Goal: Navigation & Orientation: Find specific page/section

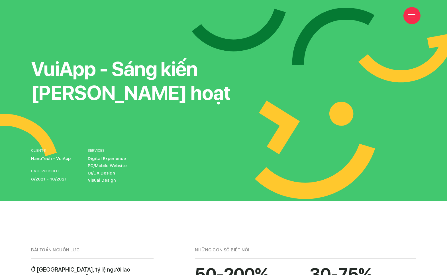
scroll to position [3472, 0]
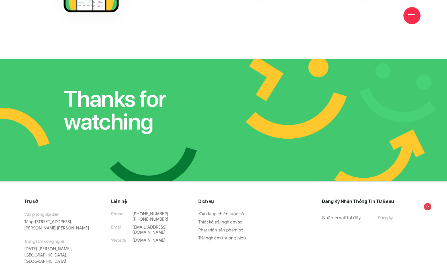
drag, startPoint x: 257, startPoint y: 183, endPoint x: 255, endPoint y: 178, distance: 5.2
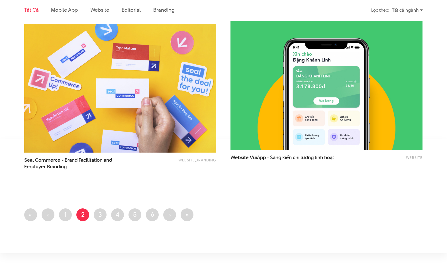
scroll to position [1100, 0]
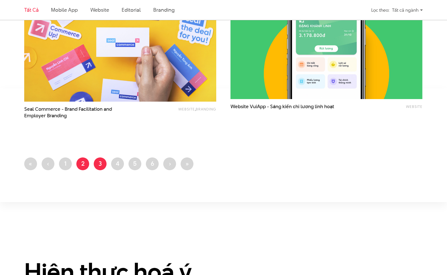
click at [96, 165] on link "Trang 3" at bounding box center [100, 164] width 13 height 13
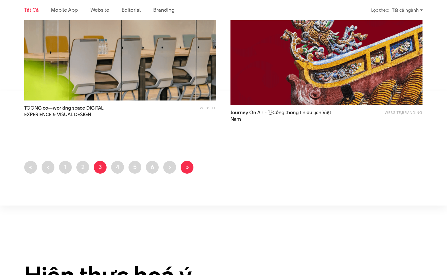
scroll to position [1102, 0]
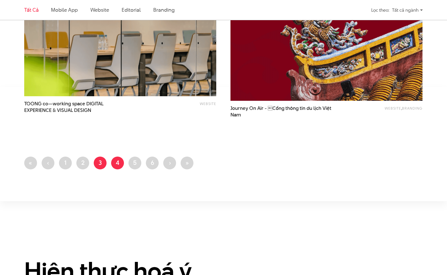
click at [113, 162] on link "Trang 4" at bounding box center [117, 163] width 13 height 13
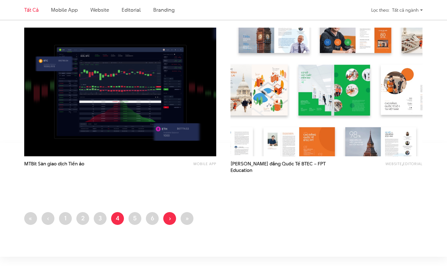
scroll to position [1026, 0]
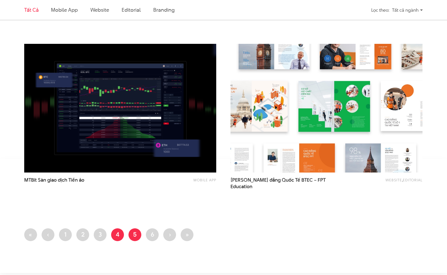
click at [133, 235] on link "Trang 5" at bounding box center [135, 235] width 13 height 13
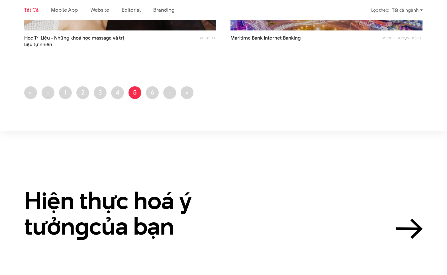
scroll to position [1140, 0]
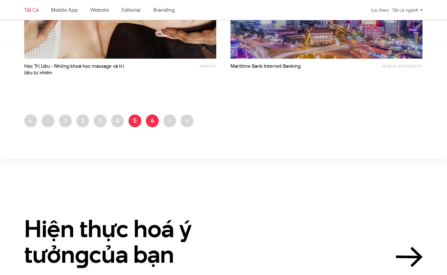
click at [151, 121] on link "Trang 6" at bounding box center [152, 121] width 13 height 13
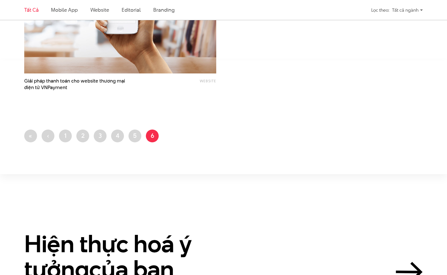
scroll to position [1140, 0]
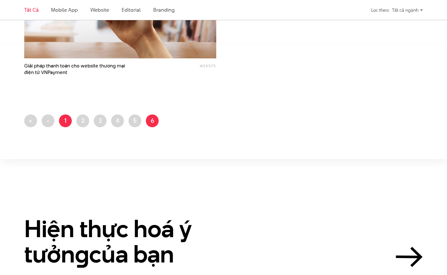
click at [70, 121] on link "Trang 1" at bounding box center [65, 121] width 13 height 13
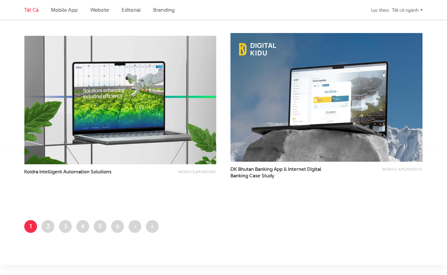
scroll to position [1037, 0]
click at [47, 229] on link "Trang 2" at bounding box center [48, 226] width 13 height 13
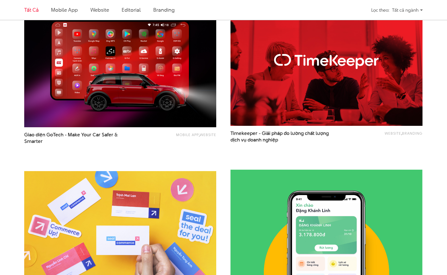
scroll to position [912, 0]
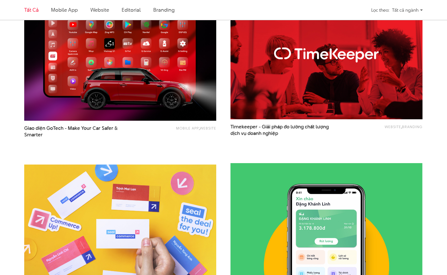
click at [155, 94] on img at bounding box center [120, 56] width 211 height 142
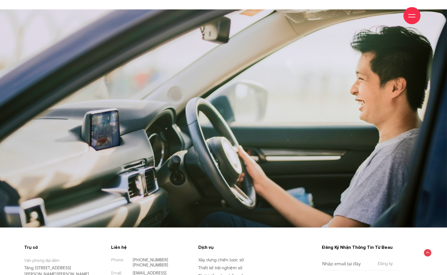
scroll to position [3956, 0]
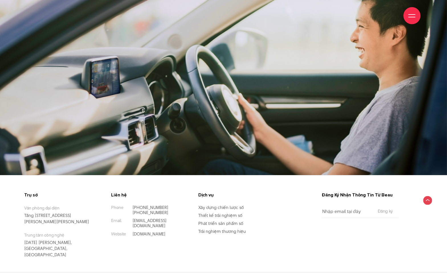
click at [427, 196] on circle at bounding box center [427, 200] width 9 height 9
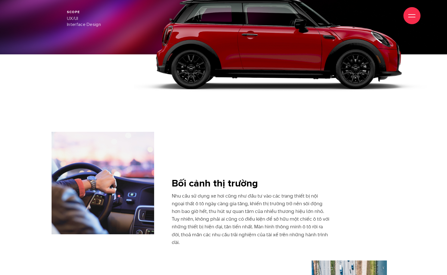
scroll to position [3956, 0]
